Goal: Information Seeking & Learning: Learn about a topic

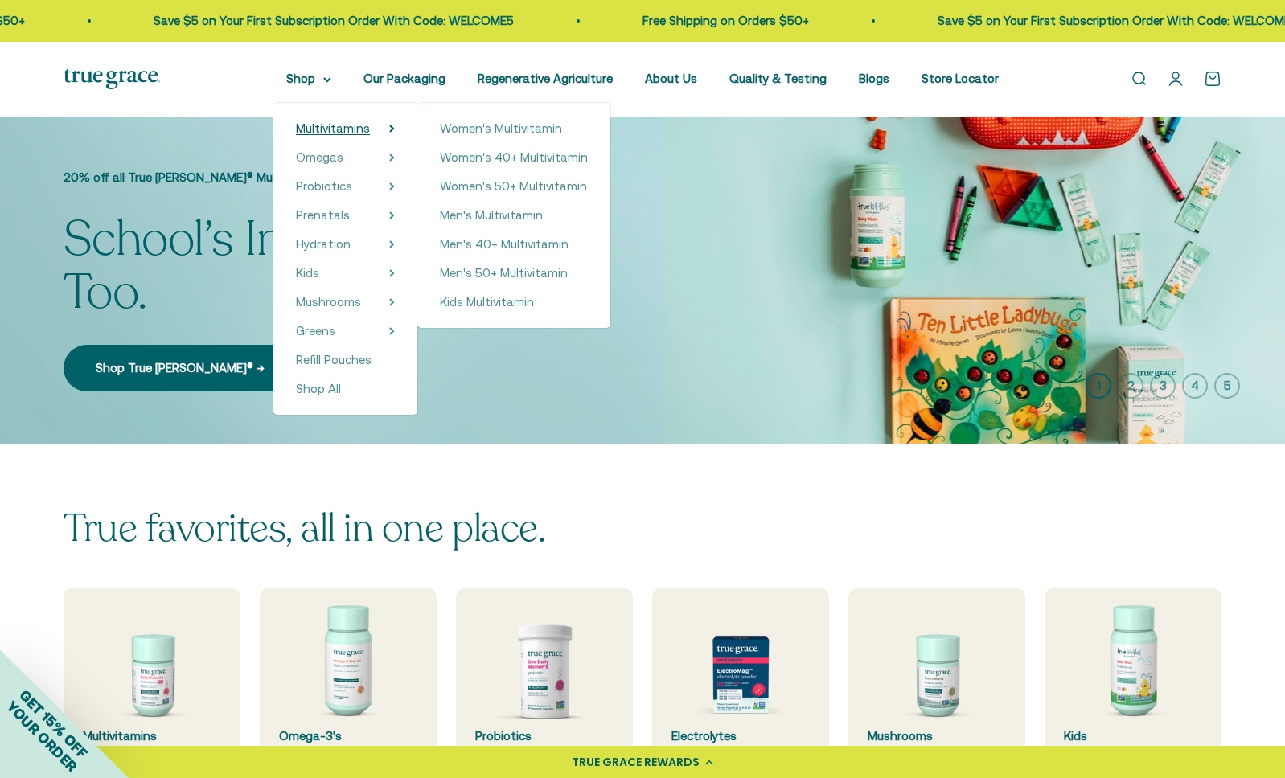
click at [332, 124] on span "Multivitamins" at bounding box center [333, 128] width 74 height 14
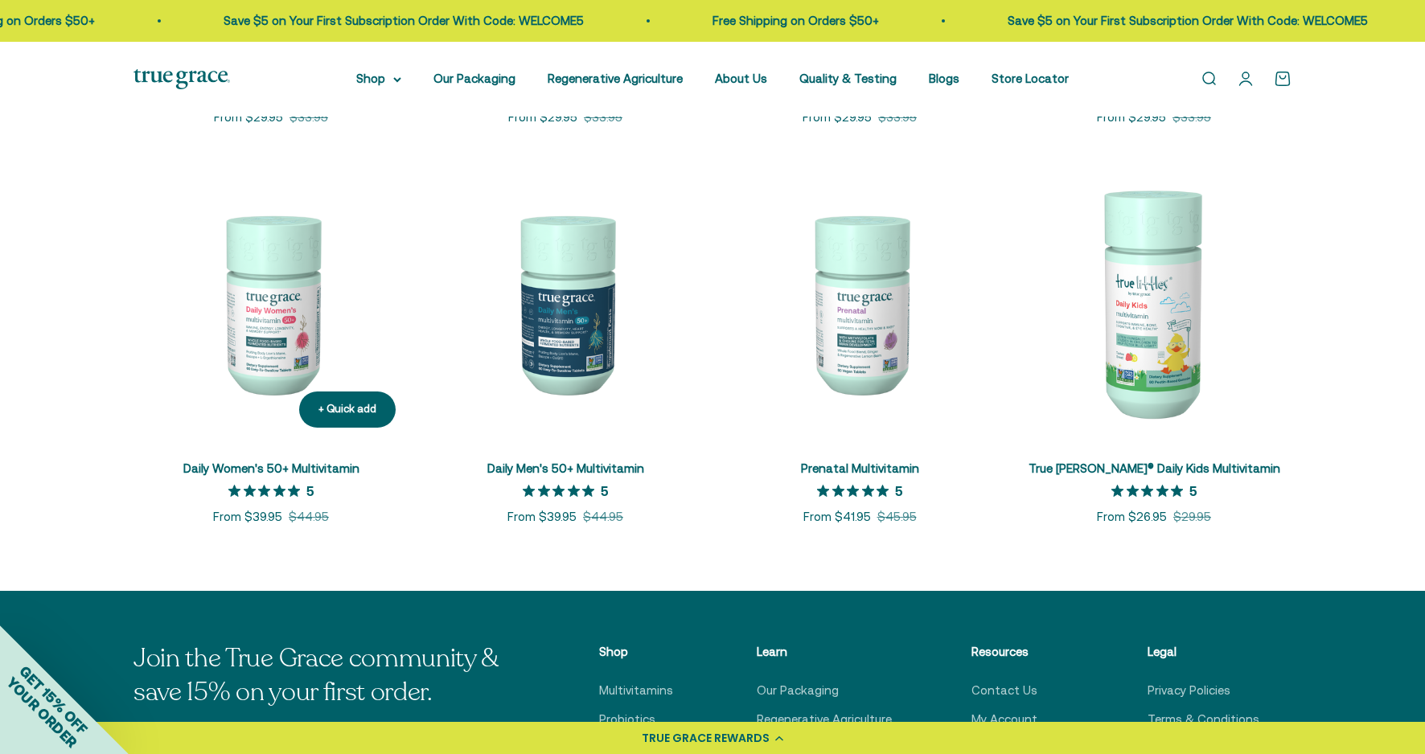
scroll to position [668, 0]
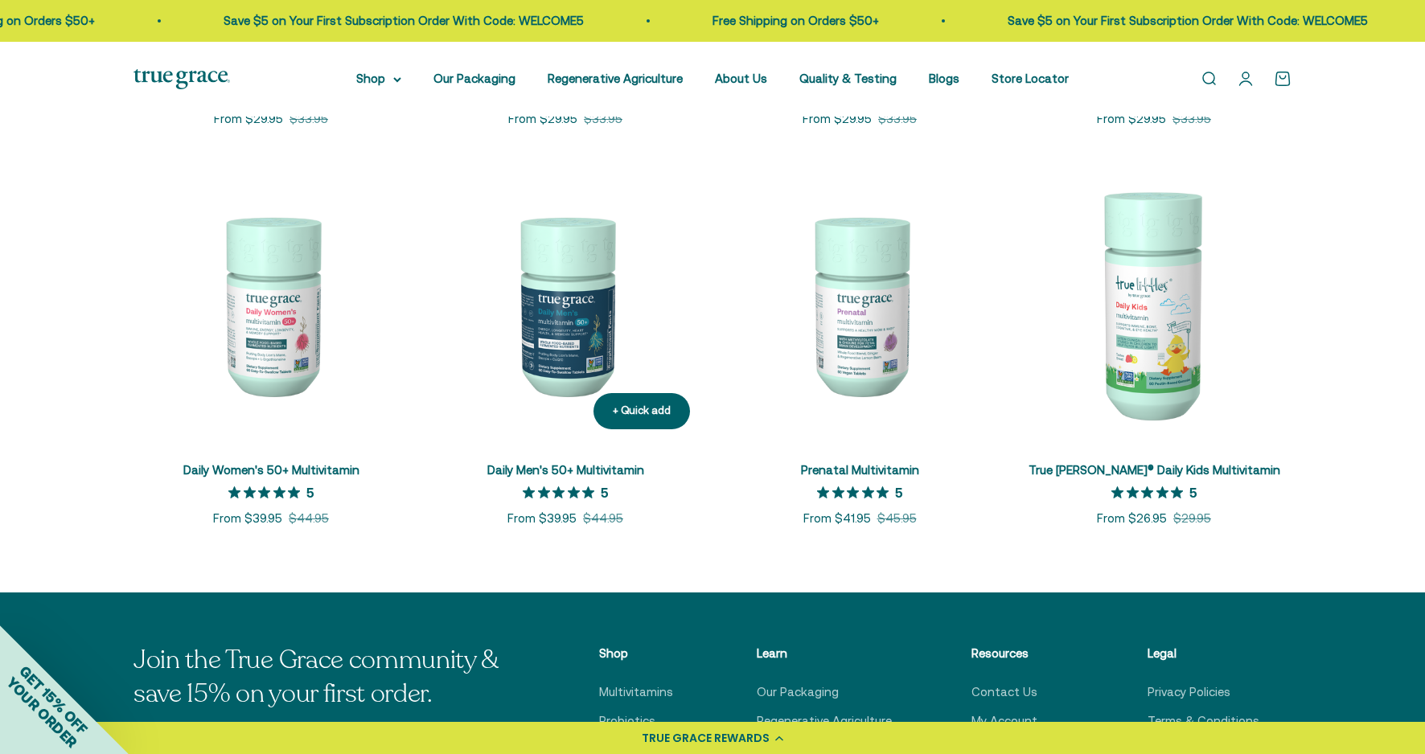
click at [561, 293] on img at bounding box center [565, 304] width 275 height 275
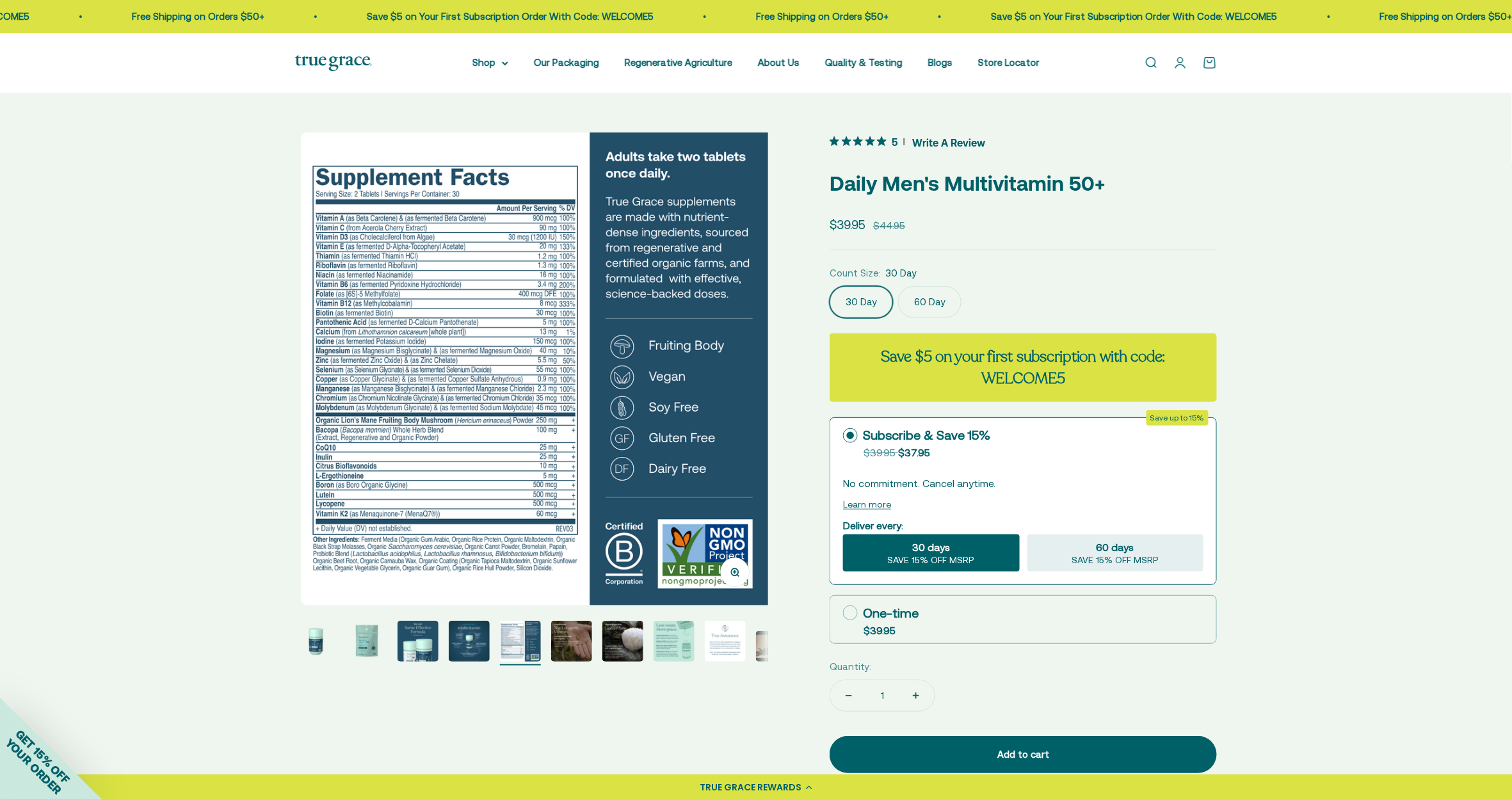
scroll to position [0, 1955]
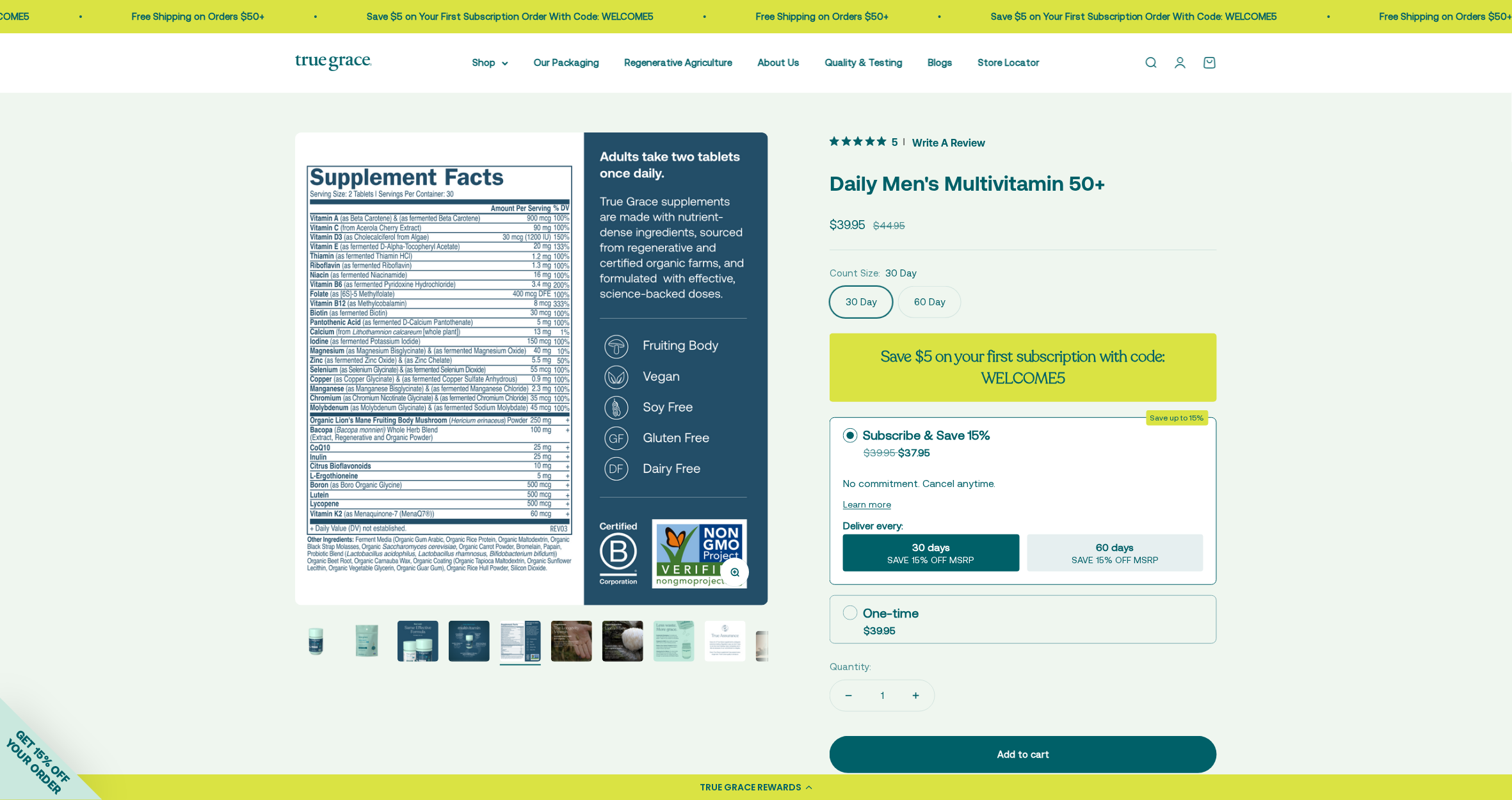
drag, startPoint x: 358, startPoint y: 501, endPoint x: 346, endPoint y: 658, distance: 157.5
click at [322, 599] on img "Go to item 1" at bounding box center [315, 641] width 41 height 41
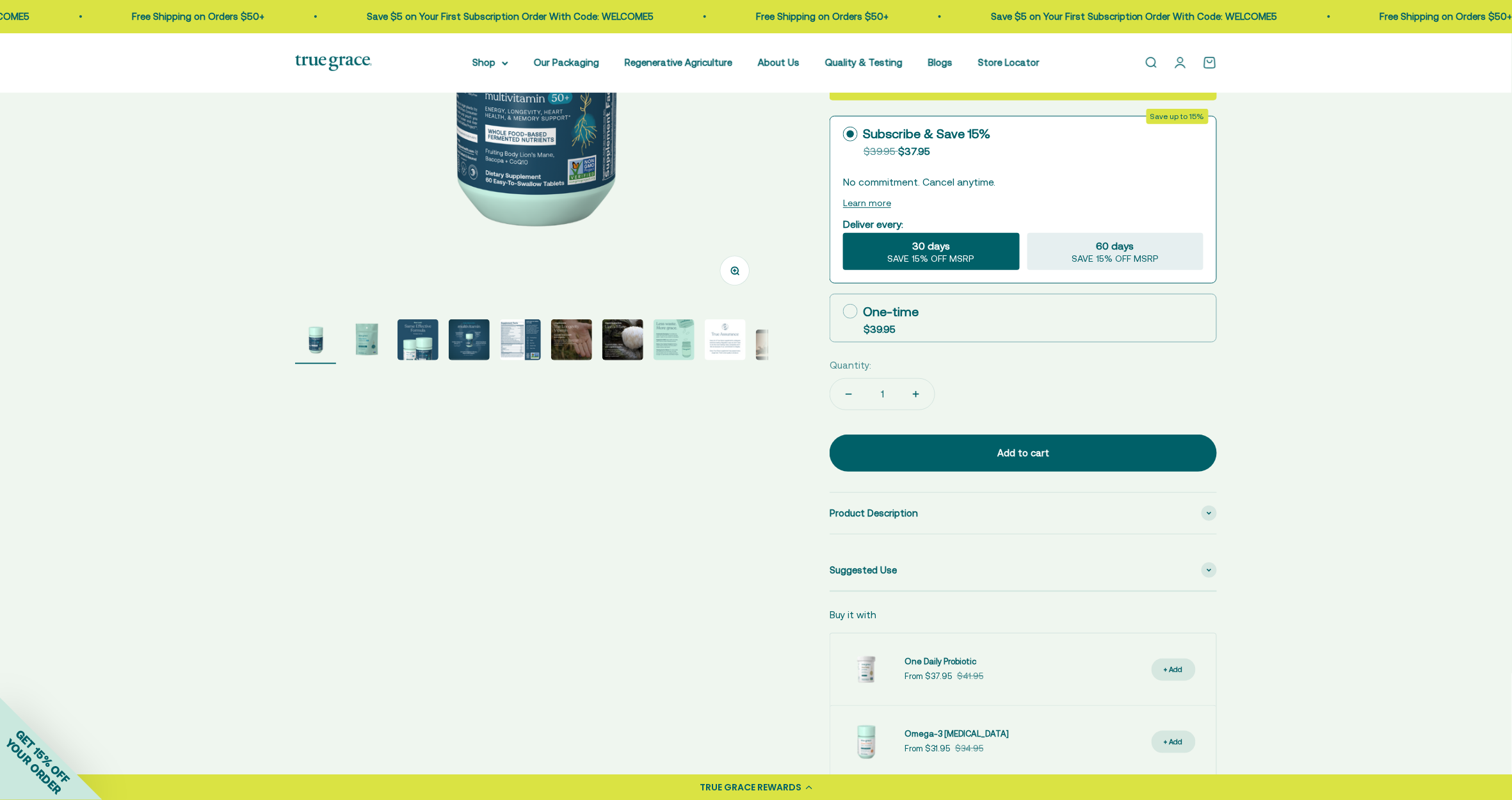
scroll to position [0, 0]
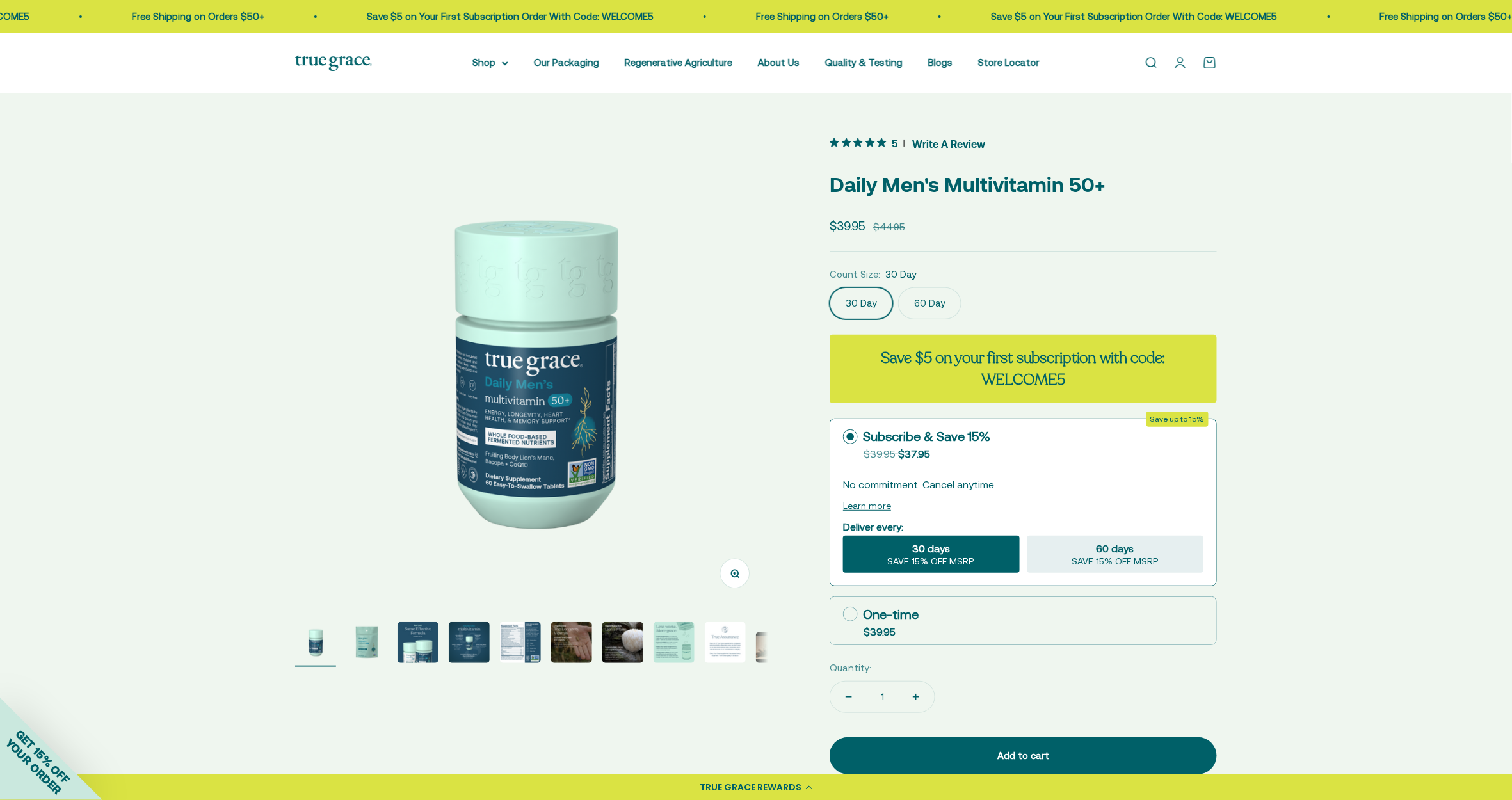
click at [843, 188] on p "Daily Men's Multivitamin 50+" at bounding box center [1023, 184] width 388 height 33
drag, startPoint x: 843, startPoint y: 188, endPoint x: 1096, endPoint y: 185, distance: 253.0
click at [1092, 185] on p "Daily Men's Multivitamin 50+" at bounding box center [1023, 184] width 388 height 33
copy p "Daily Men's Multivitamin 50+"
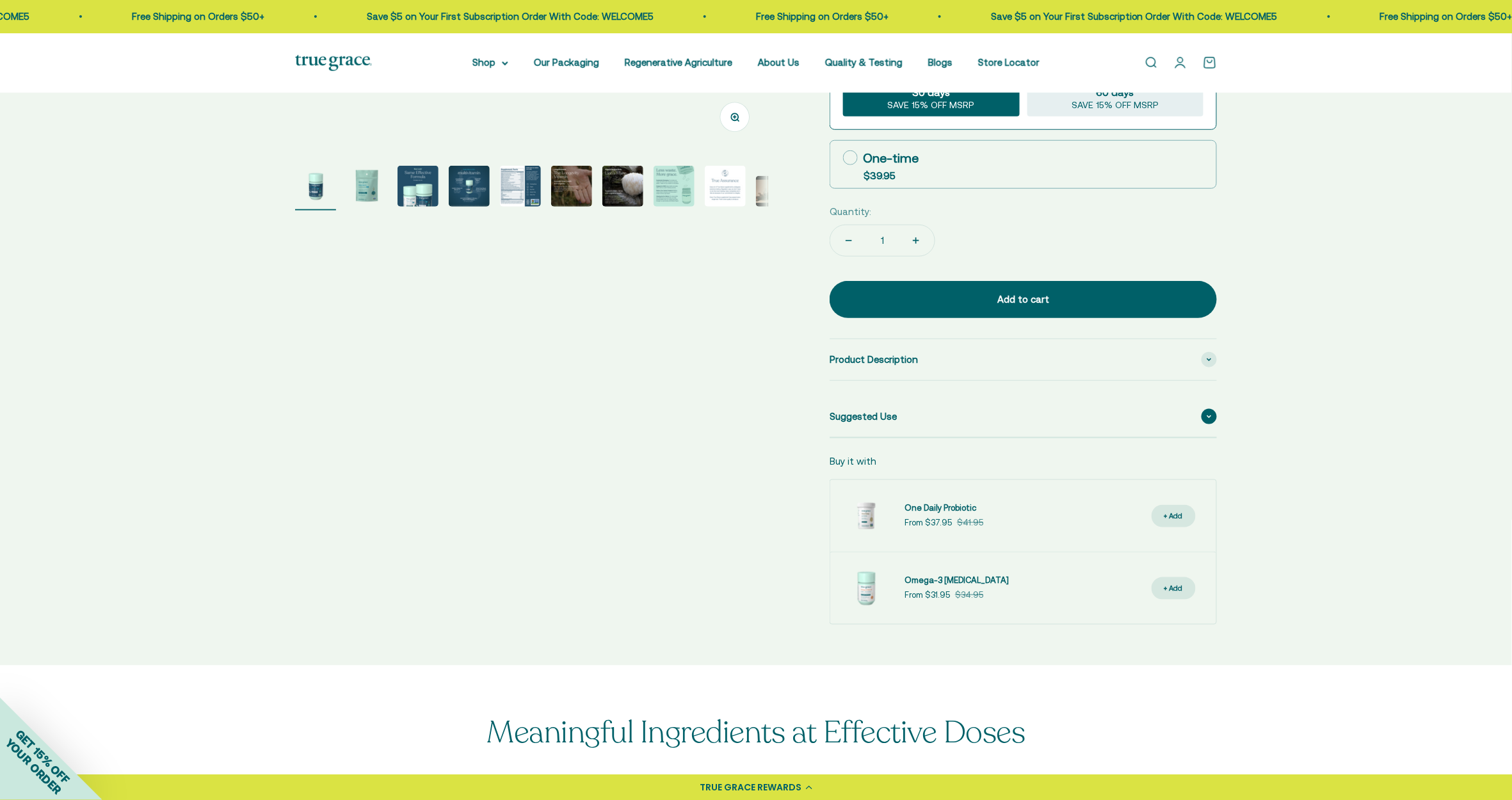
scroll to position [455, 0]
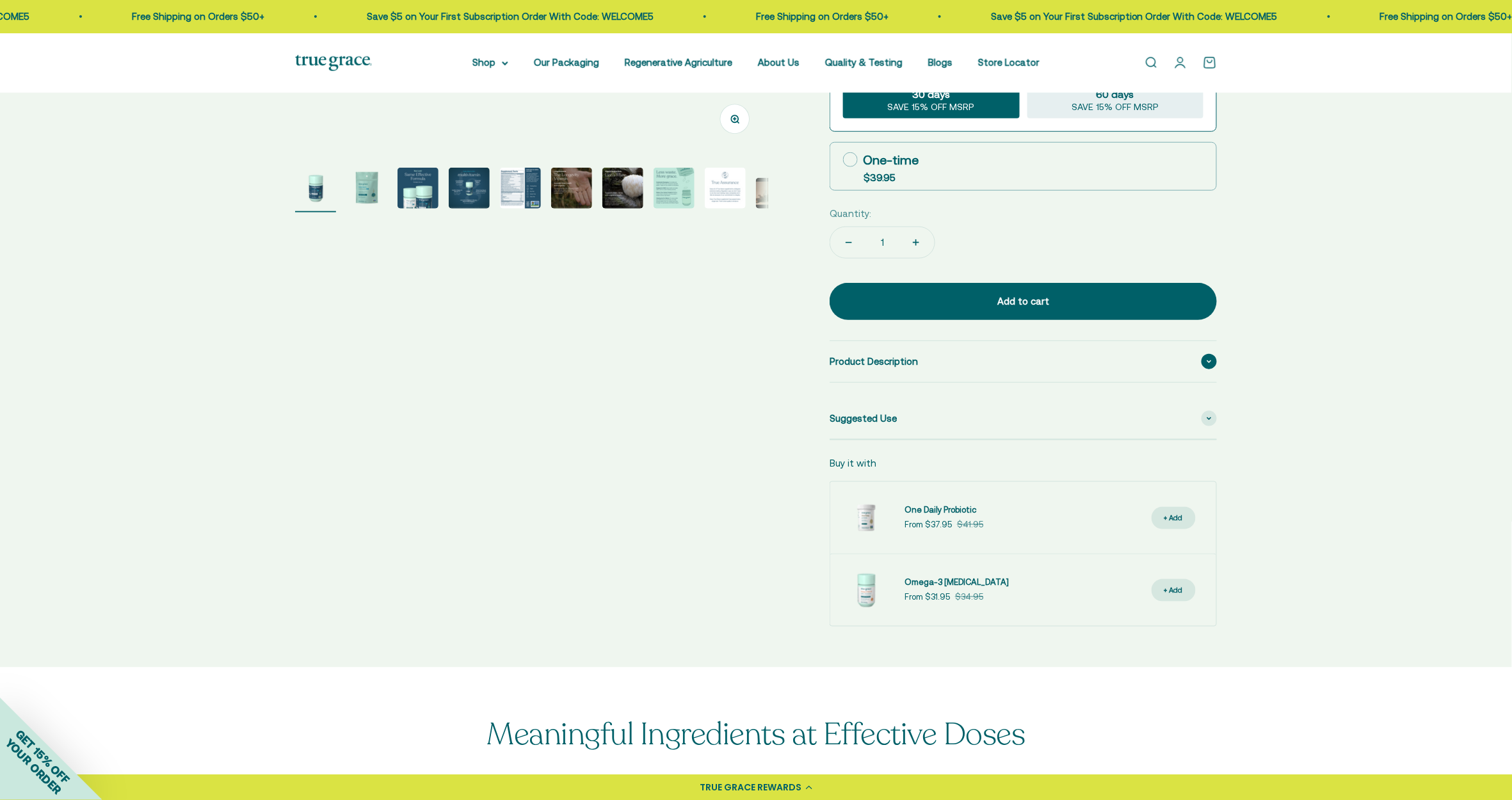
click at [1134, 360] on span at bounding box center [1209, 361] width 15 height 15
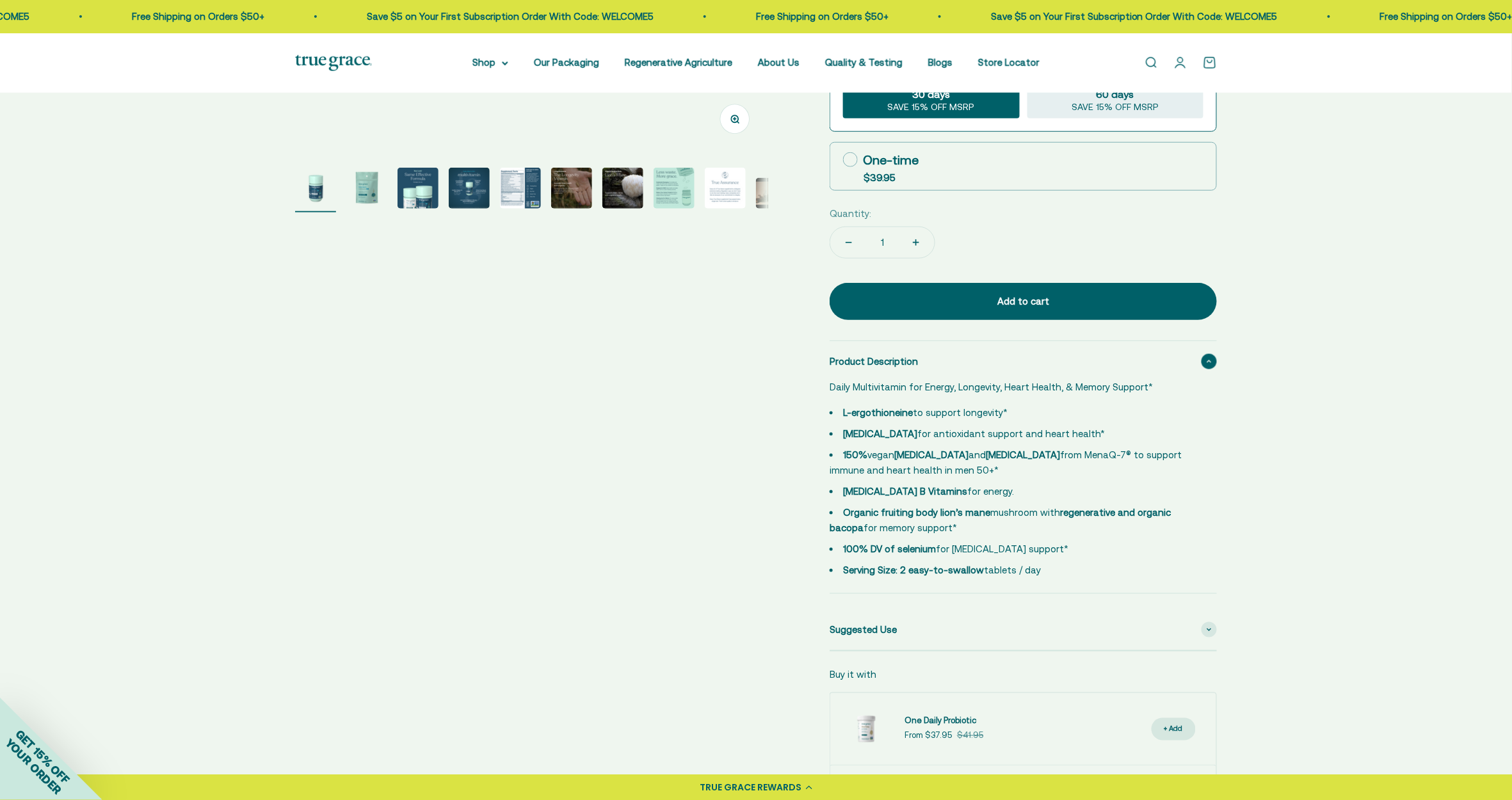
click at [1134, 361] on span at bounding box center [1209, 361] width 15 height 15
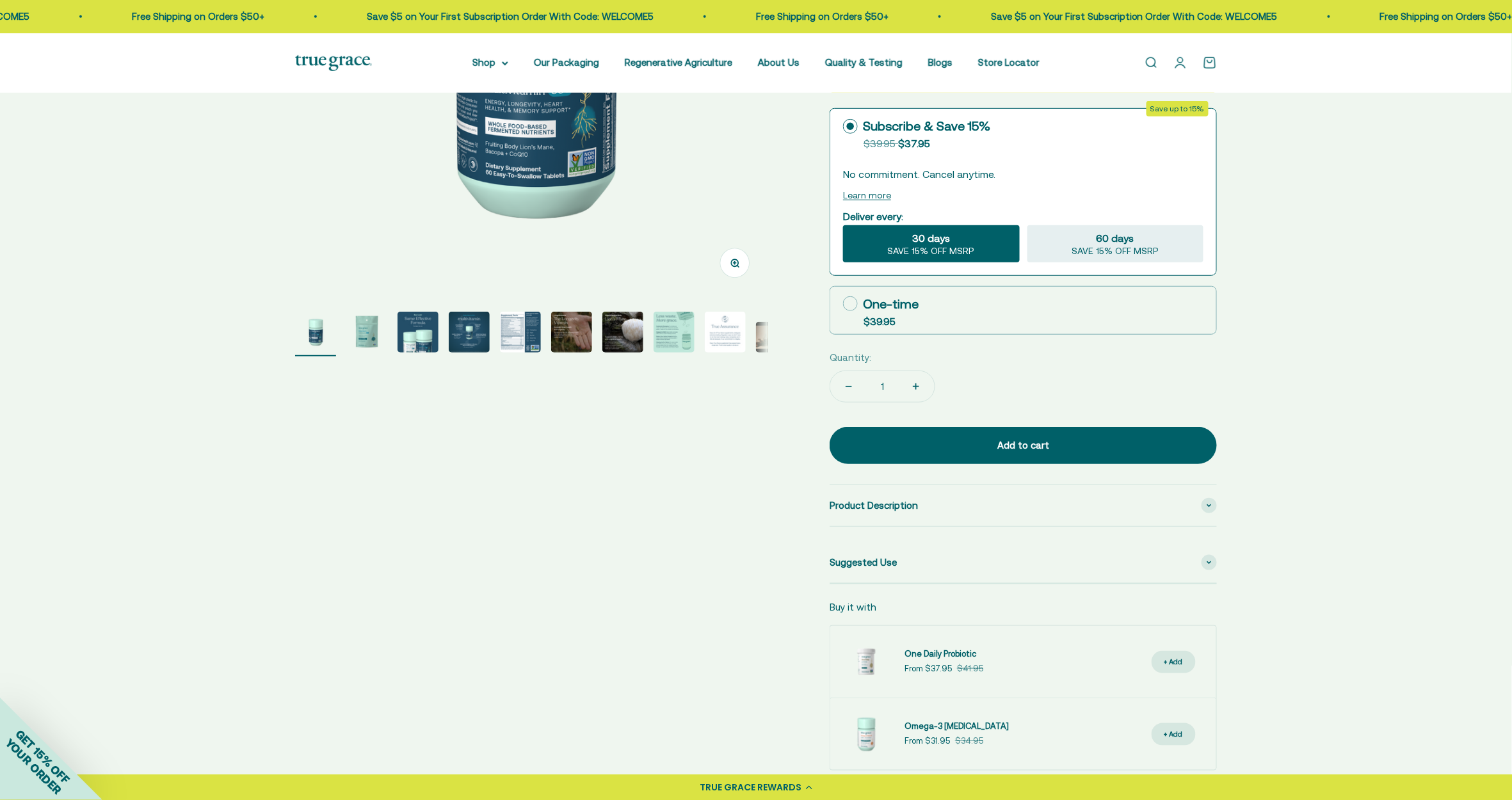
scroll to position [301, 0]
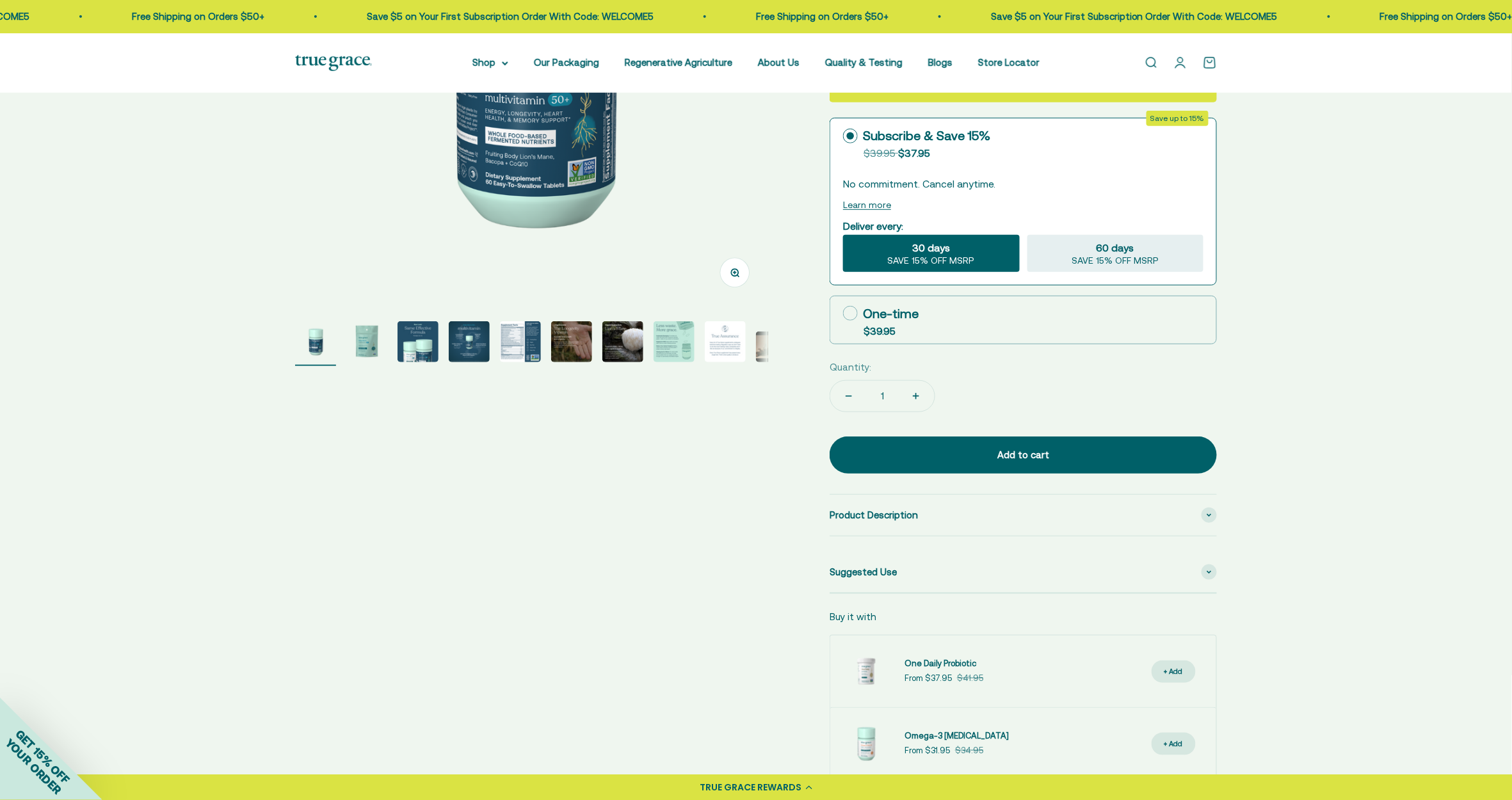
click at [734, 267] on button "Zoom" at bounding box center [735, 272] width 29 height 29
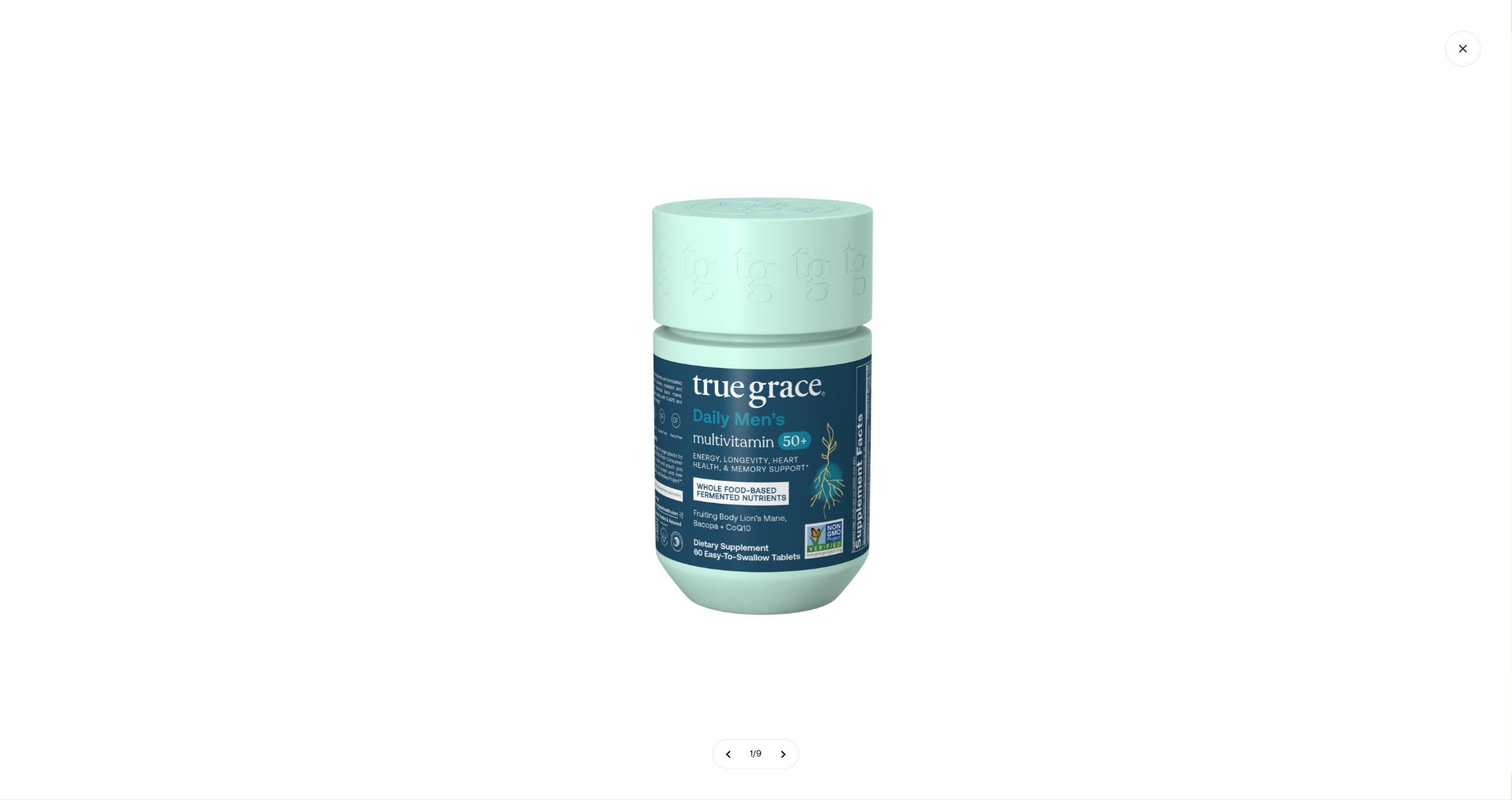
click at [752, 314] on img at bounding box center [756, 400] width 640 height 640
drag, startPoint x: 743, startPoint y: 341, endPoint x: 746, endPoint y: 353, distance: 12.4
click at [742, 341] on img at bounding box center [756, 400] width 640 height 640
drag, startPoint x: 608, startPoint y: 293, endPoint x: 621, endPoint y: 305, distance: 17.7
click at [609, 292] on img at bounding box center [756, 400] width 640 height 640
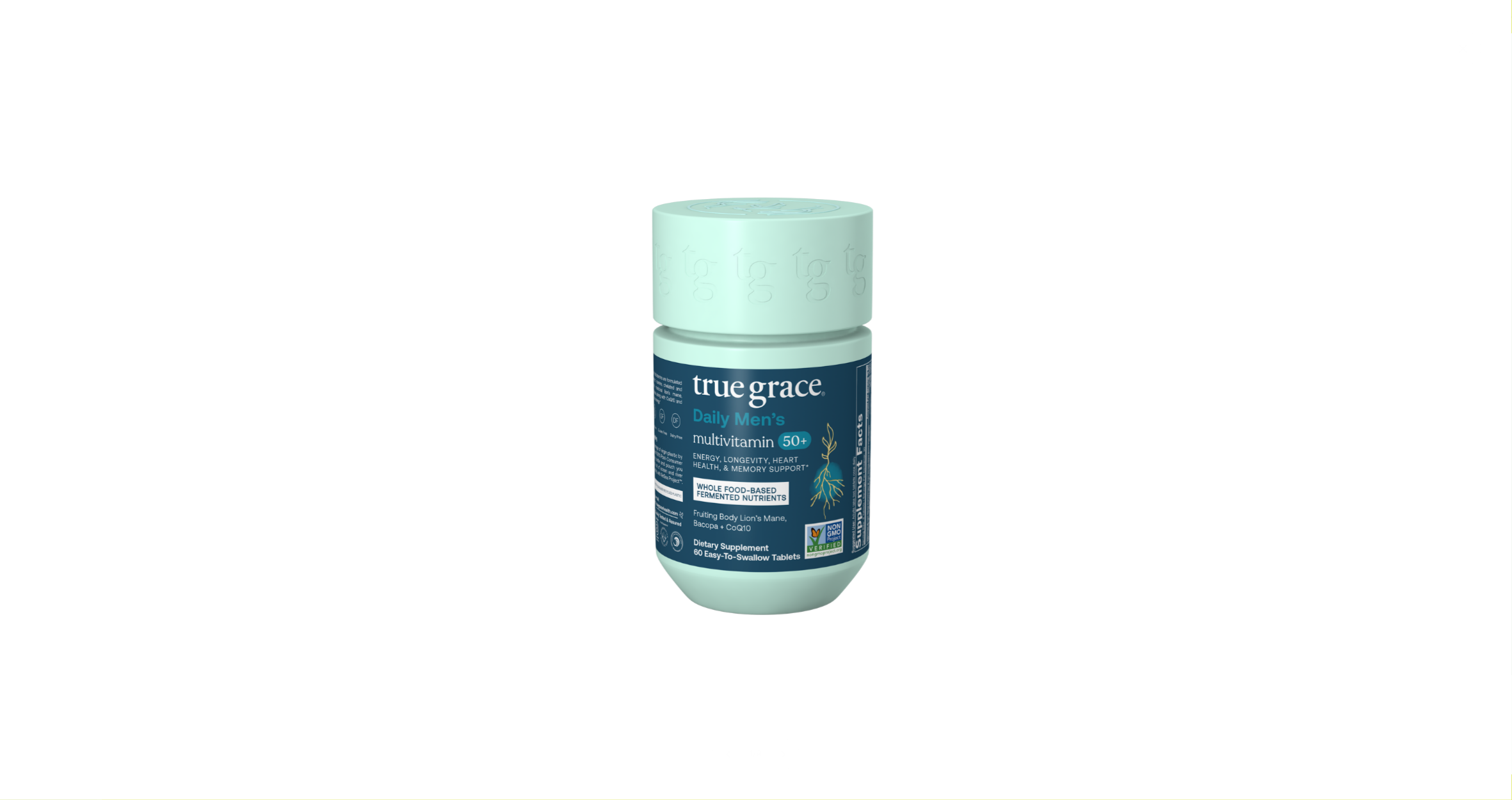
click at [737, 318] on img at bounding box center [756, 400] width 640 height 640
click at [746, 365] on img at bounding box center [756, 400] width 640 height 640
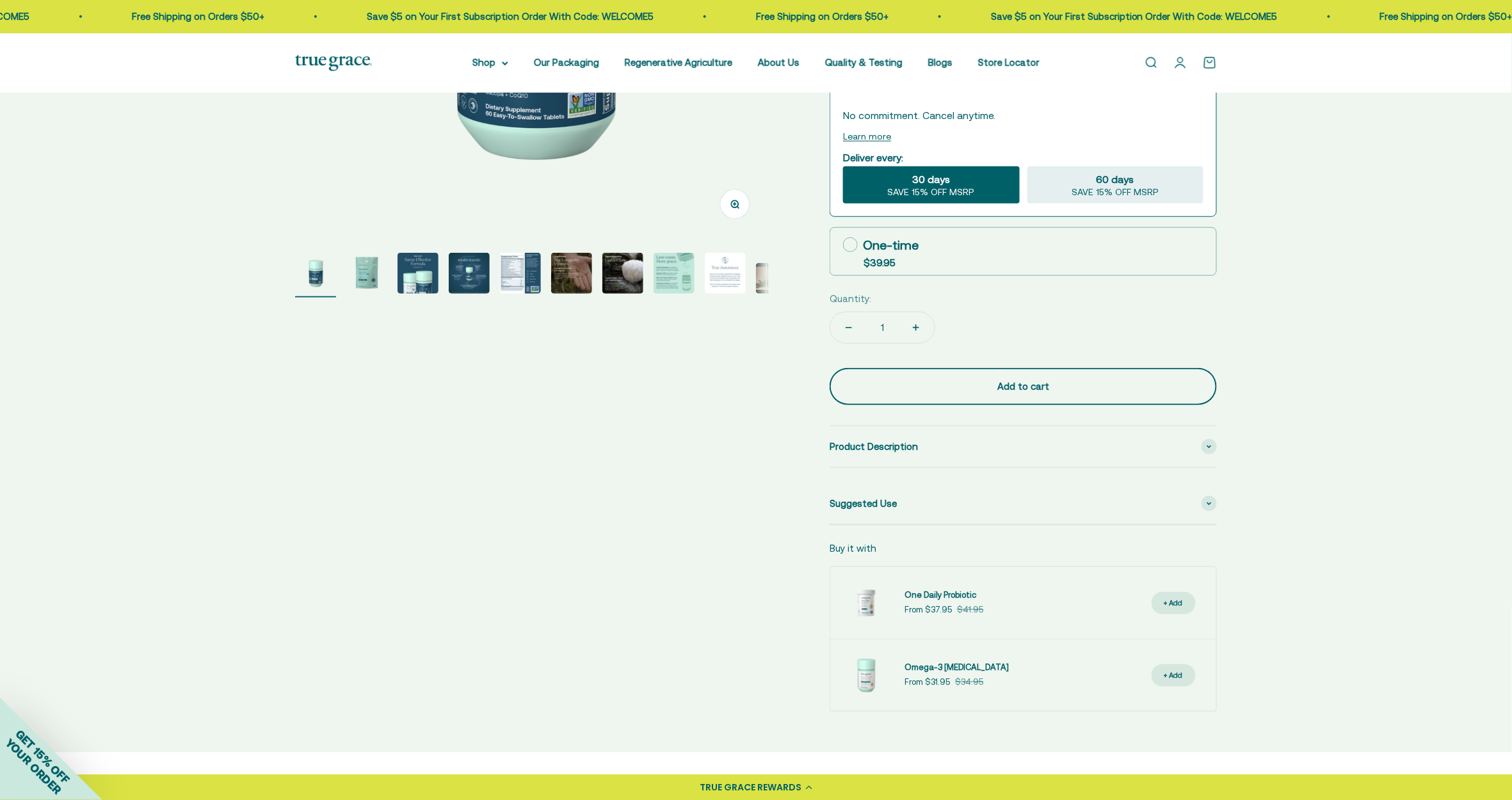
scroll to position [384, 0]
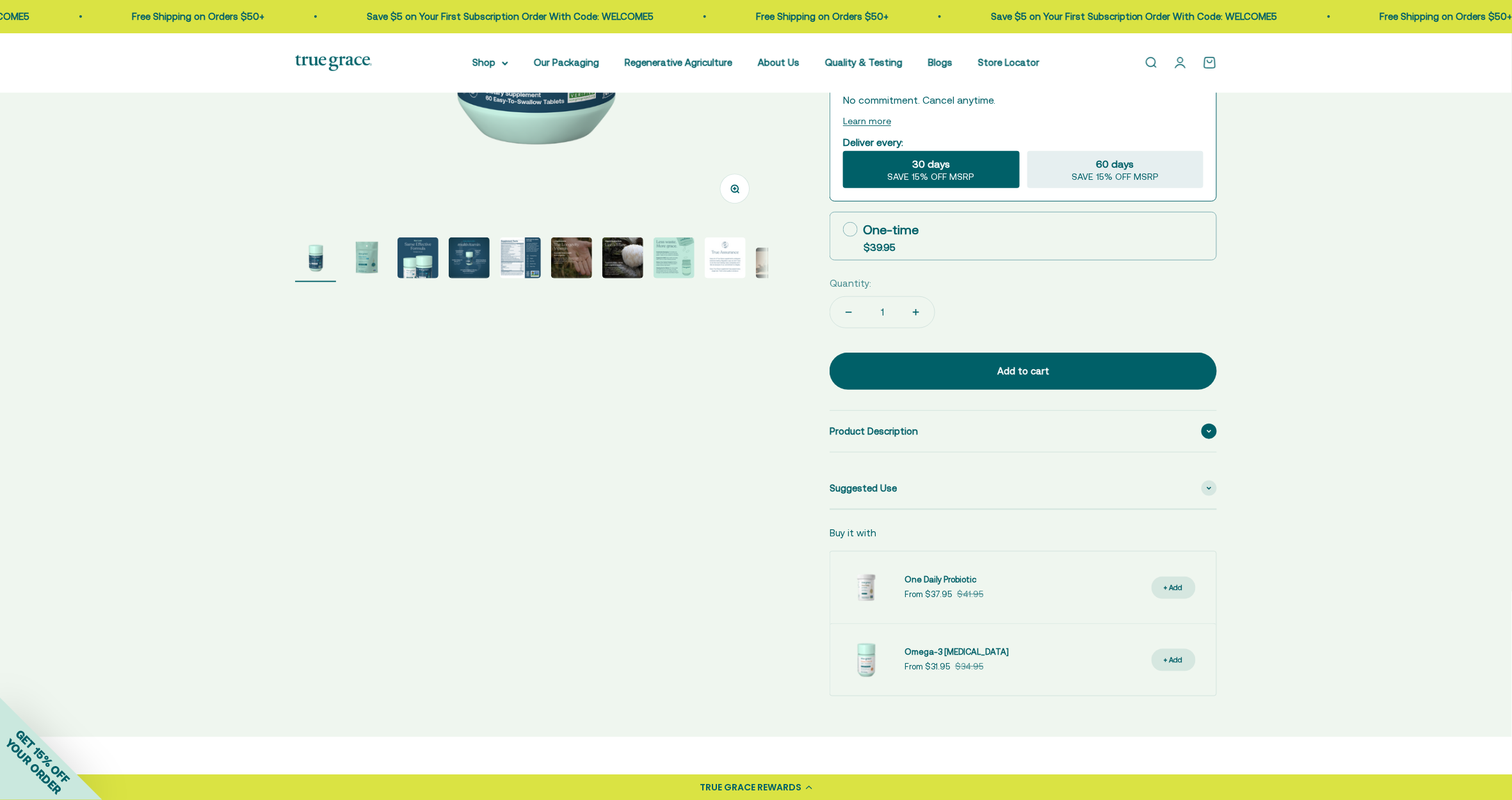
click at [1134, 427] on span at bounding box center [1209, 431] width 15 height 15
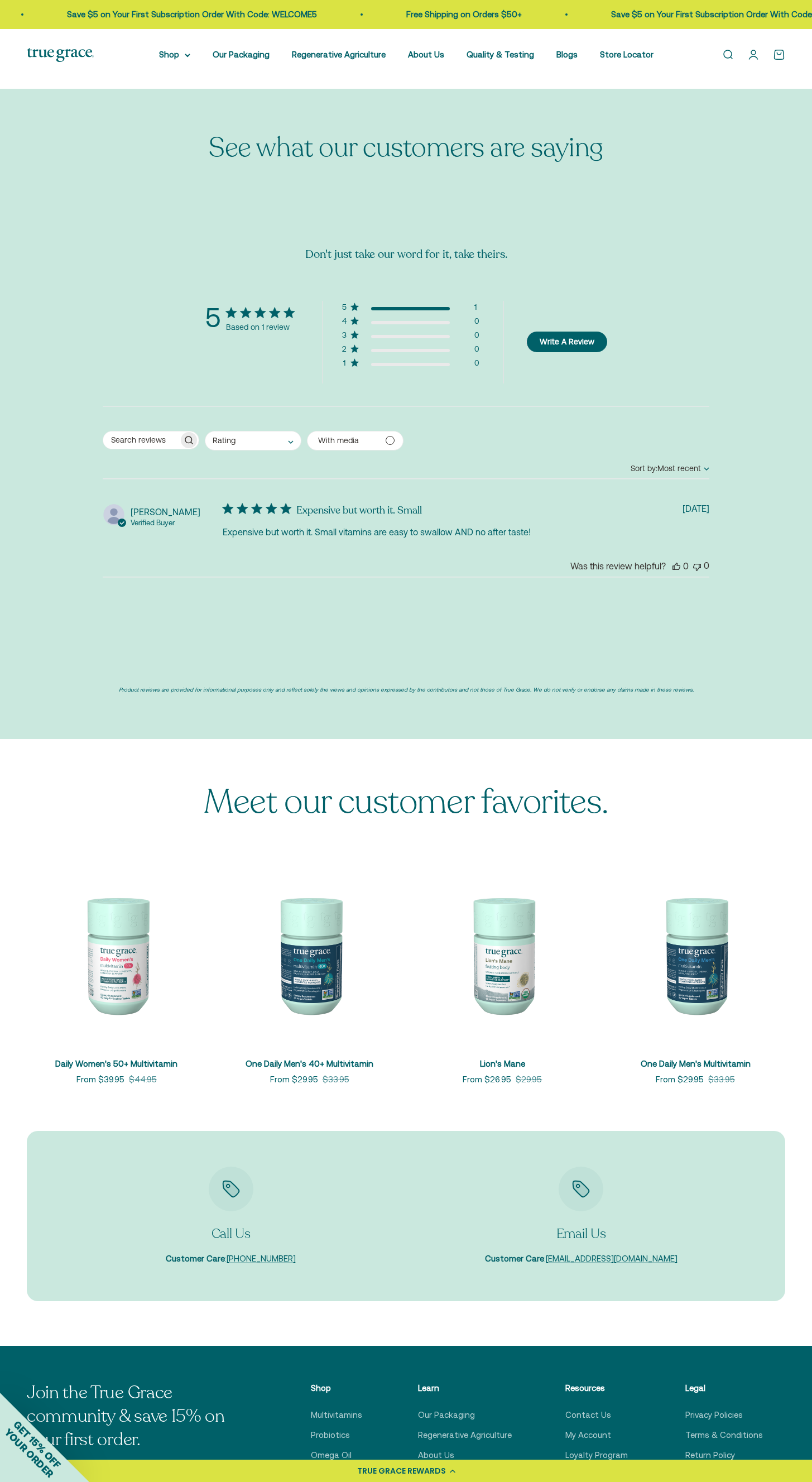
scroll to position [2721, 0]
